Goal: Task Accomplishment & Management: Complete application form

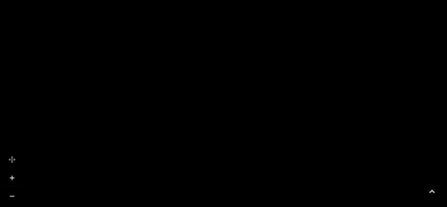
scroll to position [613, 0]
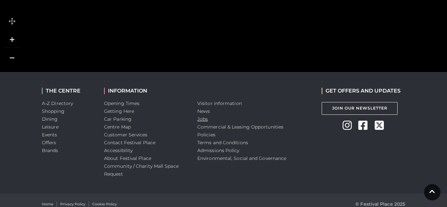
click at [202, 116] on link "Jobs" at bounding box center [202, 119] width 10 height 6
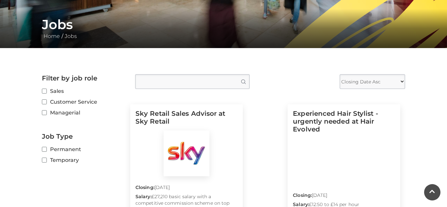
scroll to position [116, 0]
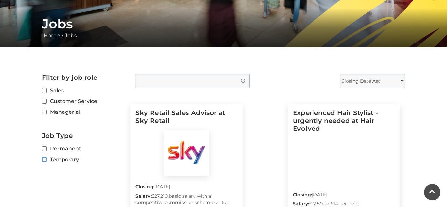
click at [44, 161] on input "Temporary" at bounding box center [44, 160] width 4 height 4
checkbox input "true"
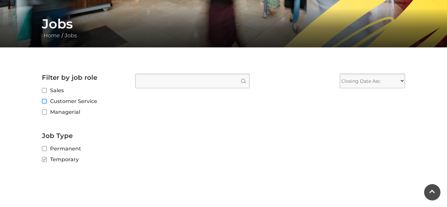
click at [44, 100] on input "Customer Service" at bounding box center [44, 101] width 4 height 4
checkbox input "true"
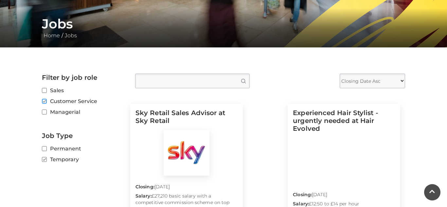
scroll to position [167, 0]
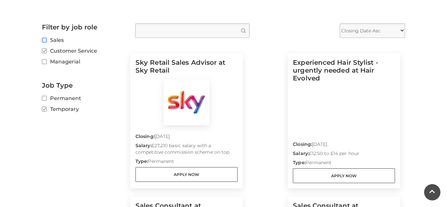
click at [45, 40] on input "Sales" at bounding box center [44, 40] width 4 height 4
checkbox input "true"
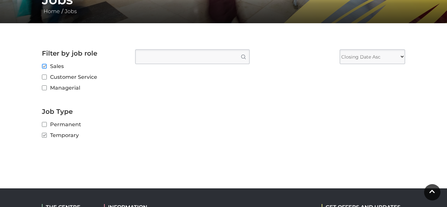
scroll to position [151, 0]
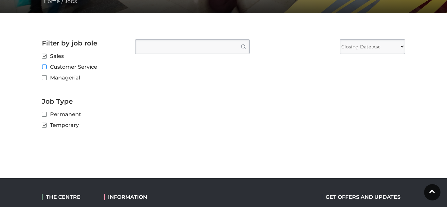
click at [45, 67] on input "Customer Service" at bounding box center [44, 67] width 4 height 4
checkbox input "true"
checkbox input "false"
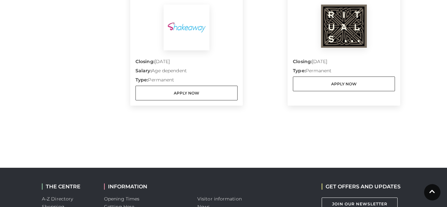
scroll to position [630, 0]
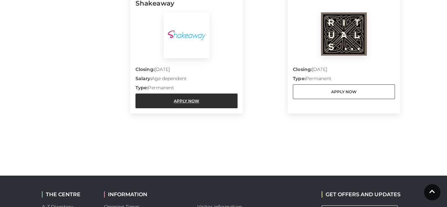
click at [218, 99] on link "Apply Now" at bounding box center [186, 101] width 102 height 15
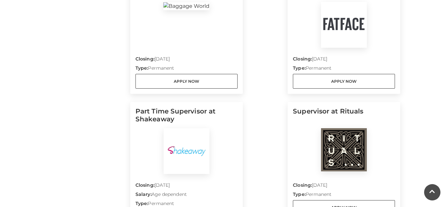
scroll to position [513, 0]
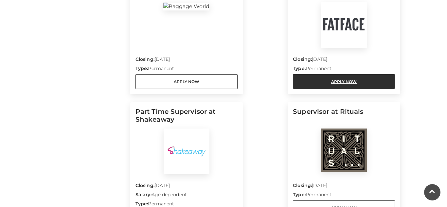
click at [329, 85] on link "Apply Now" at bounding box center [344, 81] width 102 height 15
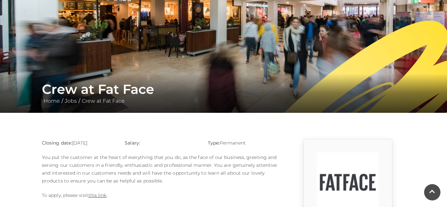
scroll to position [51, 0]
